Goal: Transaction & Acquisition: Purchase product/service

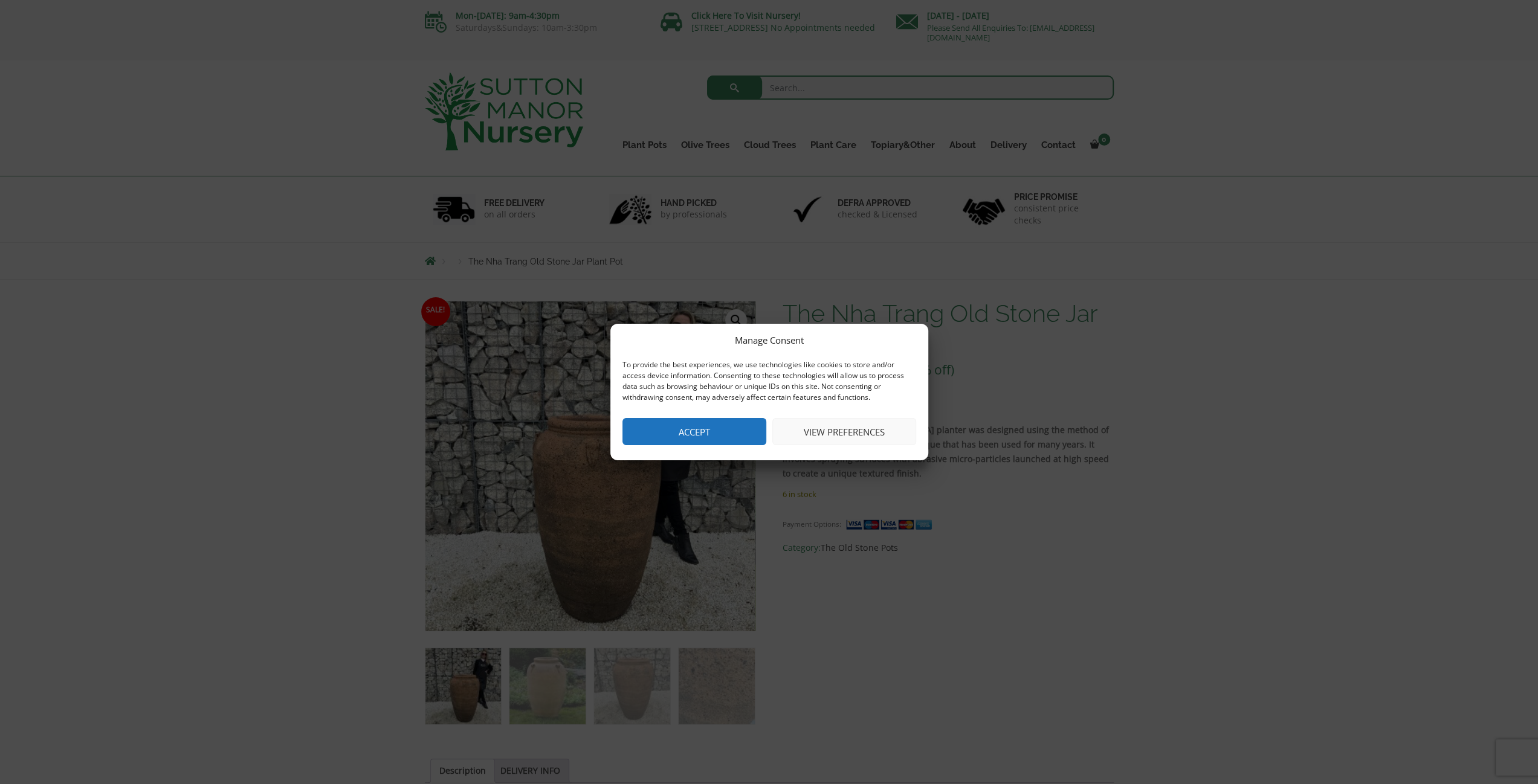
click at [666, 430] on button "Accept" at bounding box center [694, 431] width 144 height 27
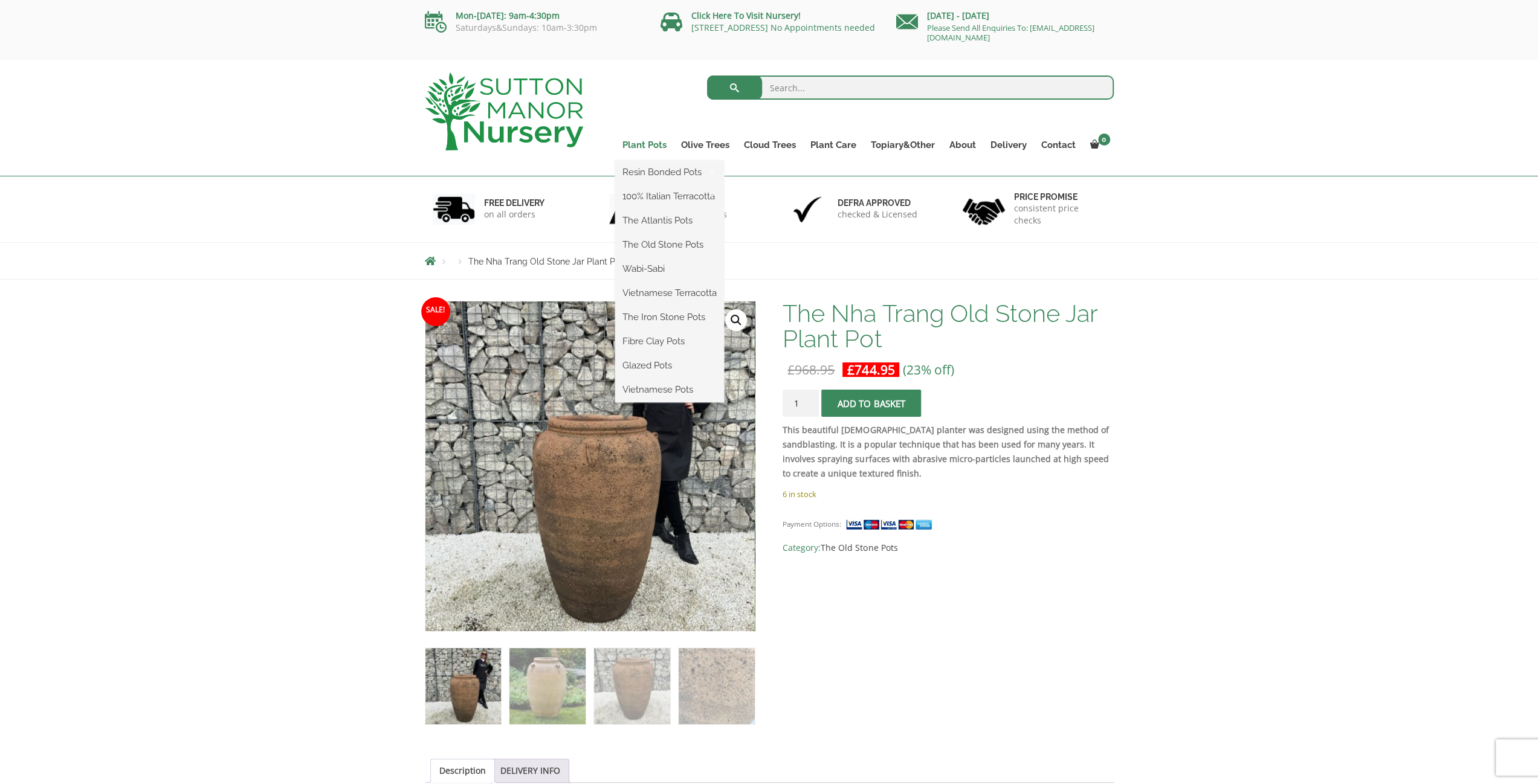
click at [639, 140] on link "Plant Pots" at bounding box center [645, 145] width 59 height 17
click at [657, 171] on link "Resin Bonded Pots" at bounding box center [670, 172] width 109 height 18
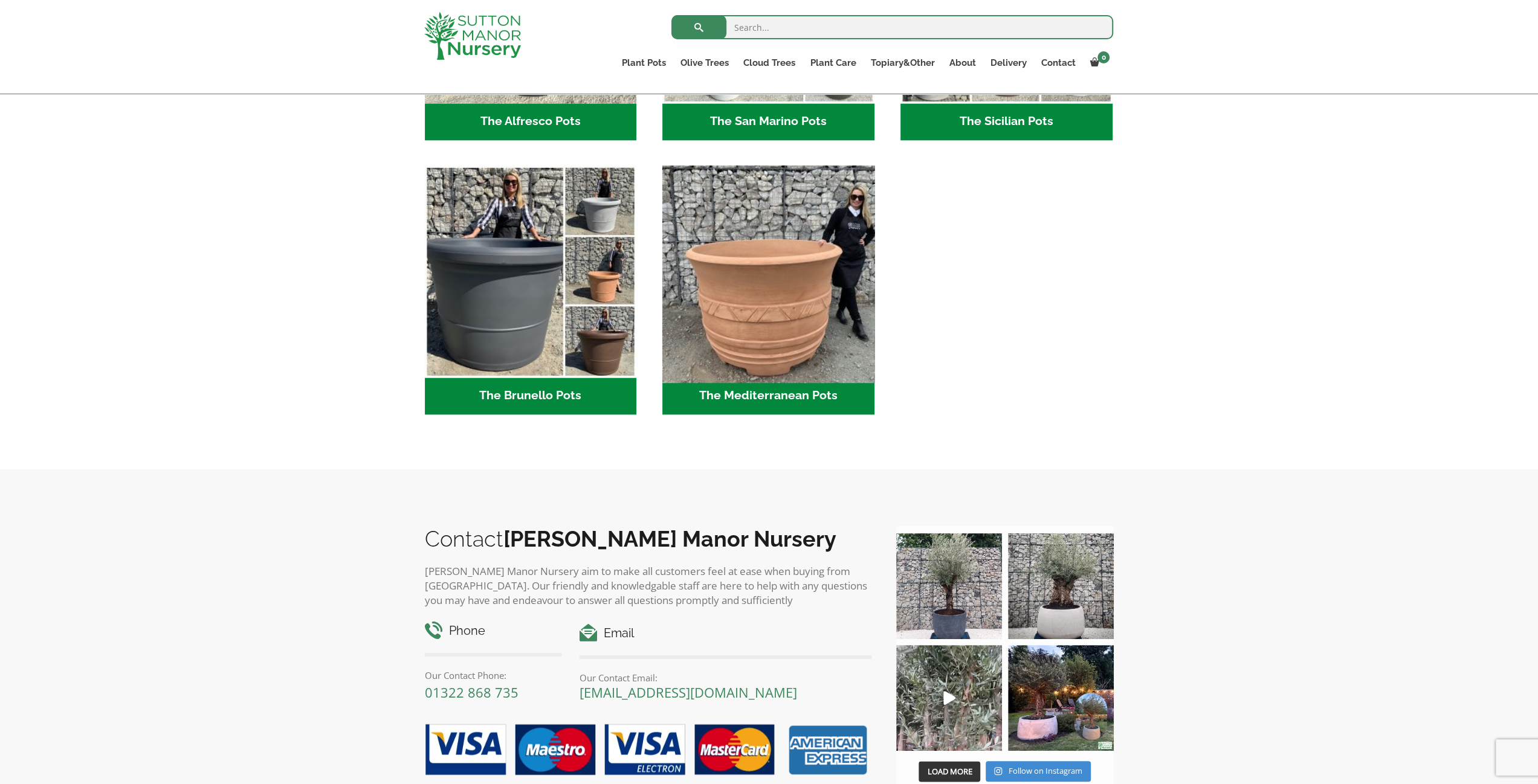
scroll to position [1891, 0]
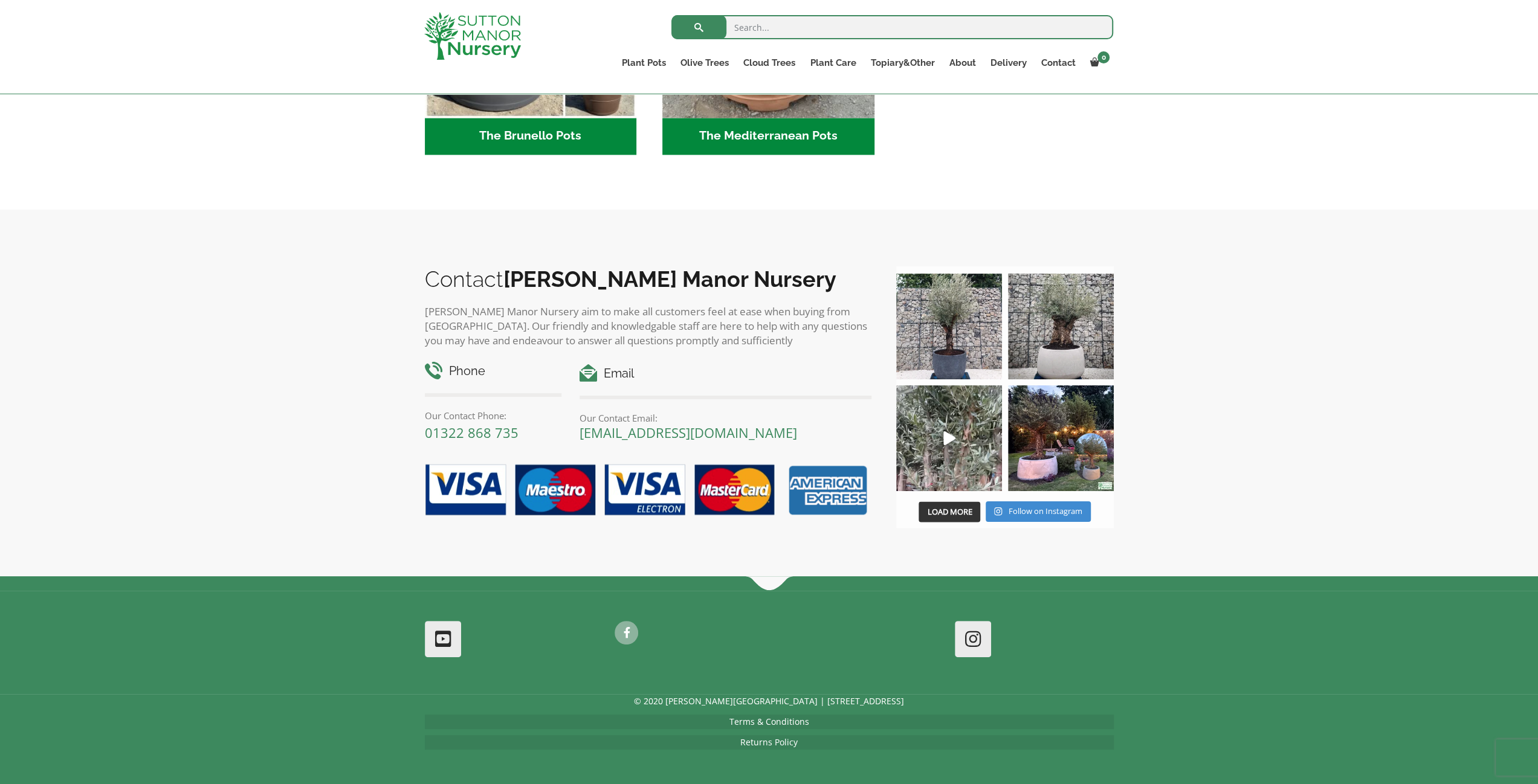
click at [1342, 348] on div "Contact Sutton Manor Nursery Sutton Manor Nursery aim to make all customers fee…" at bounding box center [769, 393] width 1538 height 367
